Goal: Information Seeking & Learning: Learn about a topic

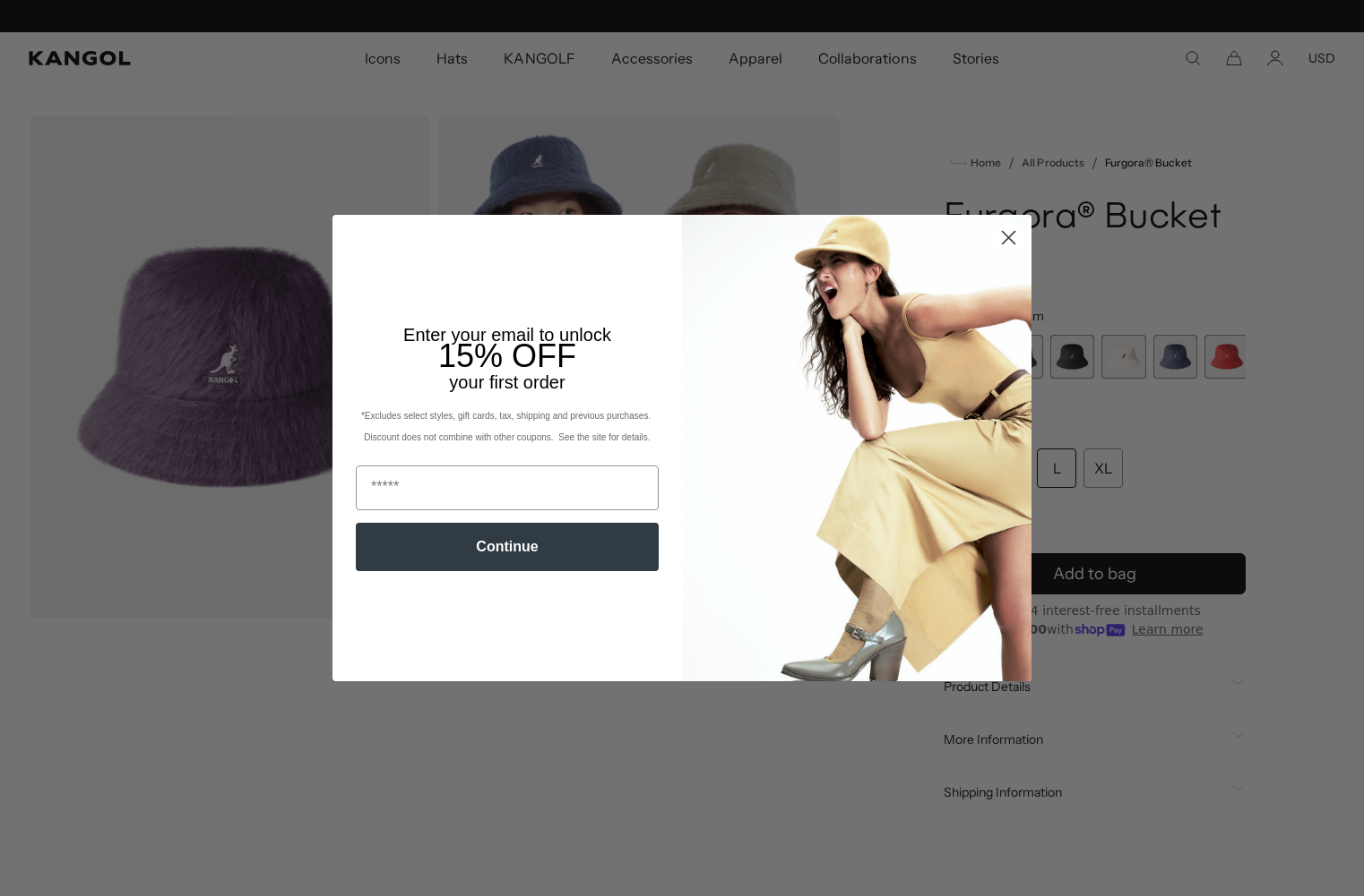
scroll to position [0, 369]
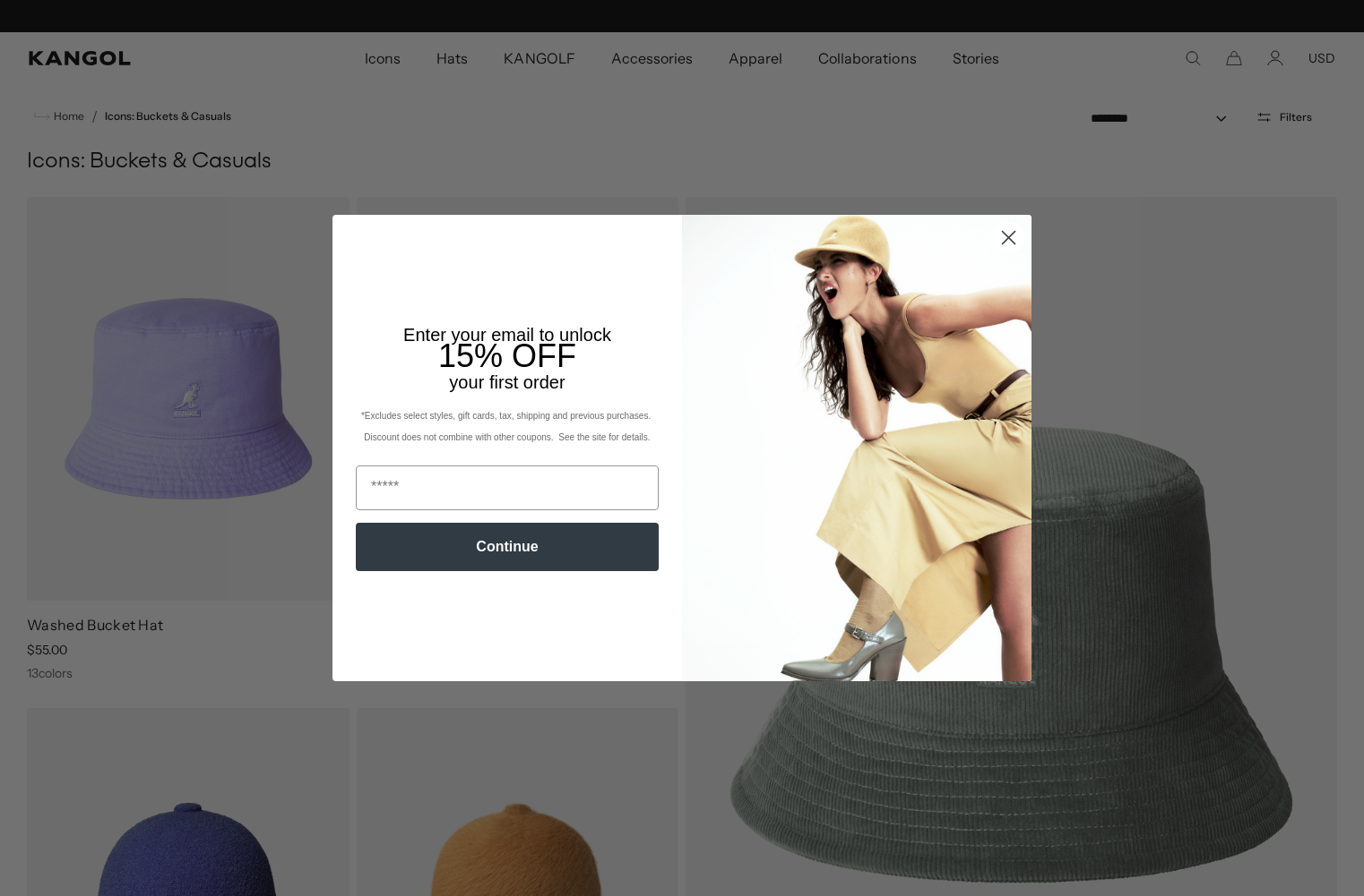
scroll to position [0, 369]
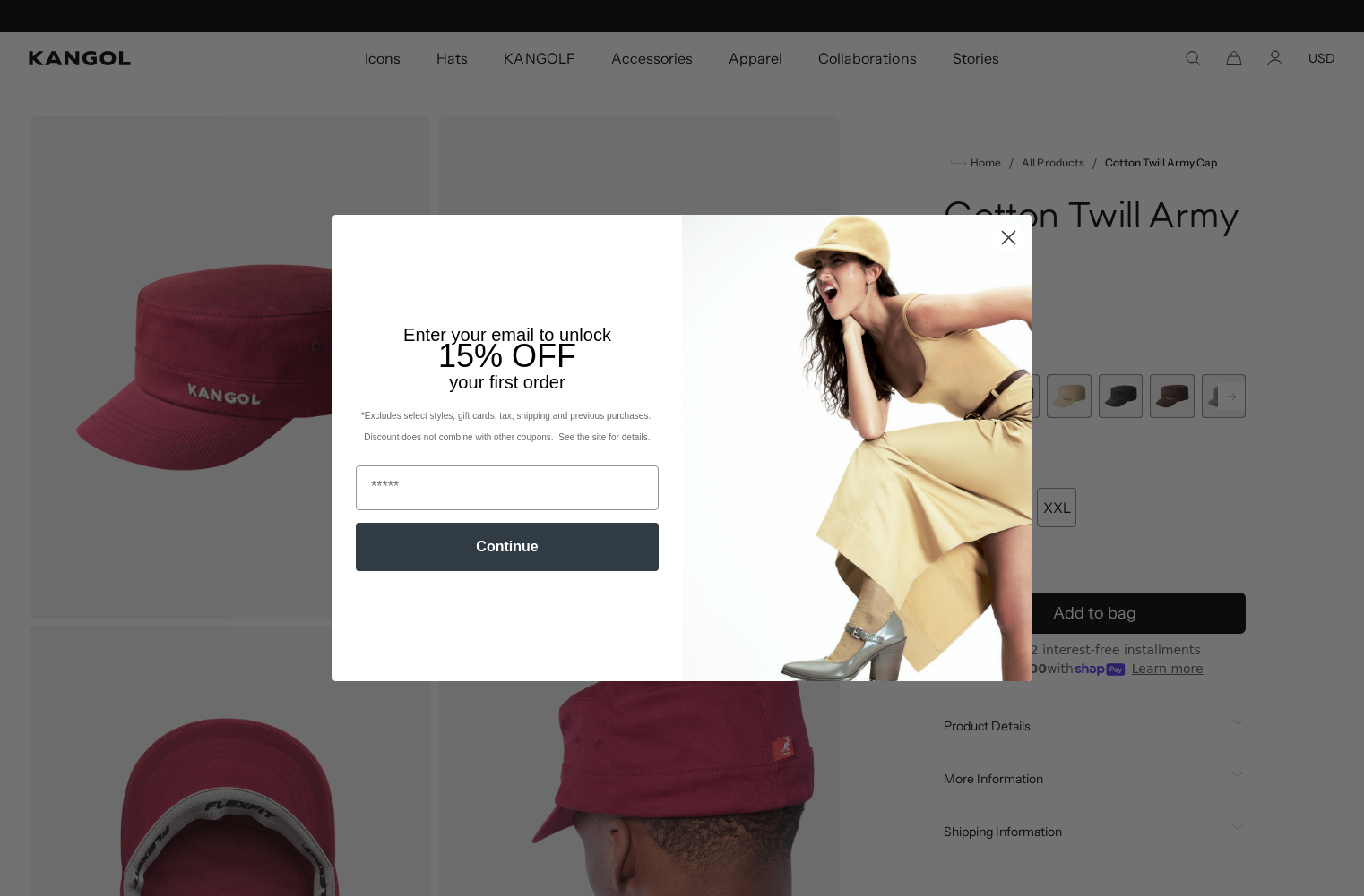
scroll to position [0, 369]
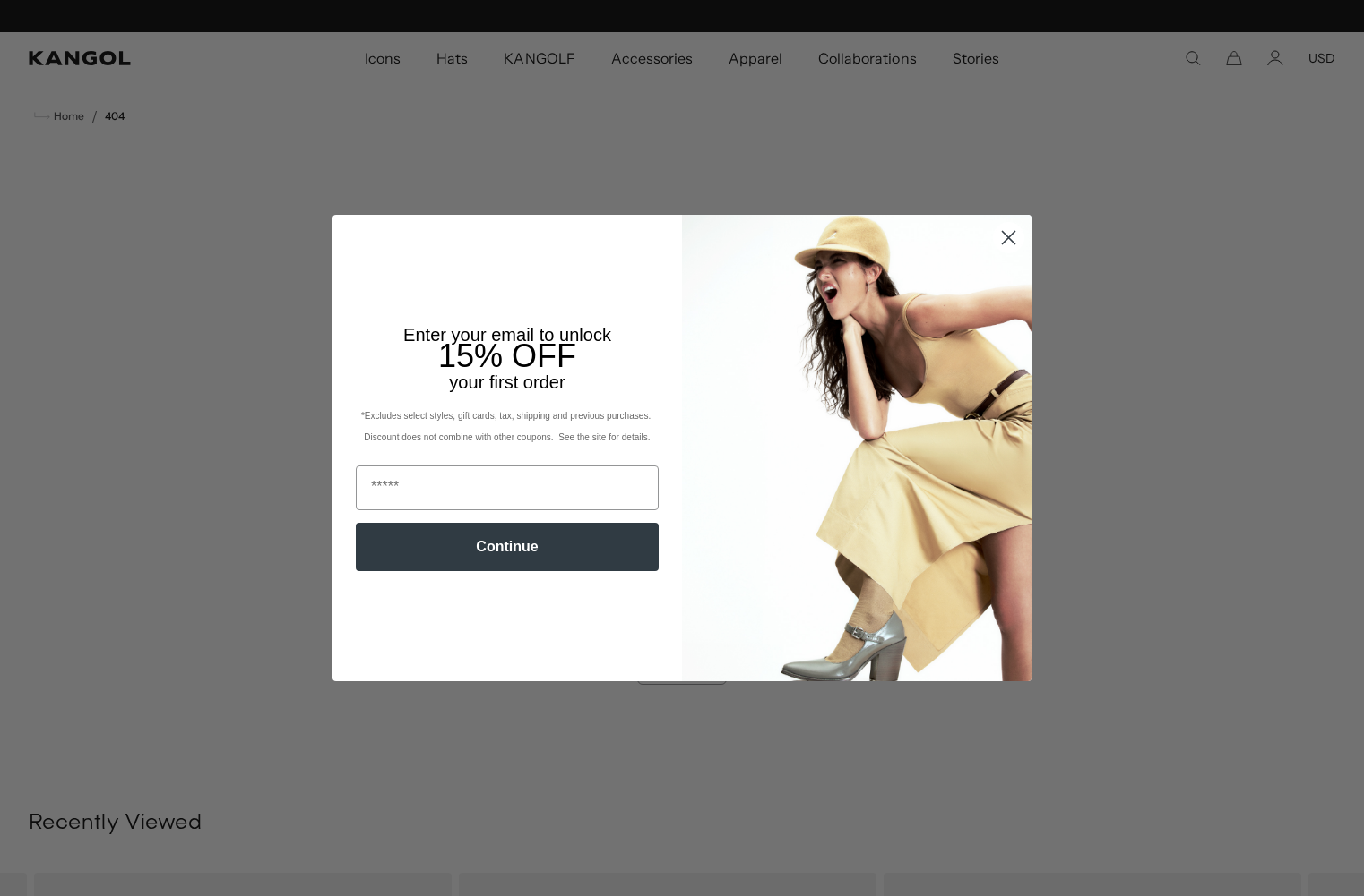
scroll to position [0, 369]
